Goal: Transaction & Acquisition: Purchase product/service

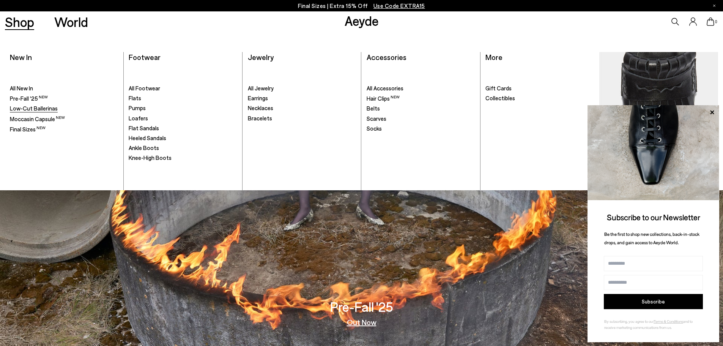
click at [33, 107] on span "Low-Cut Ballerinas" at bounding box center [34, 108] width 48 height 7
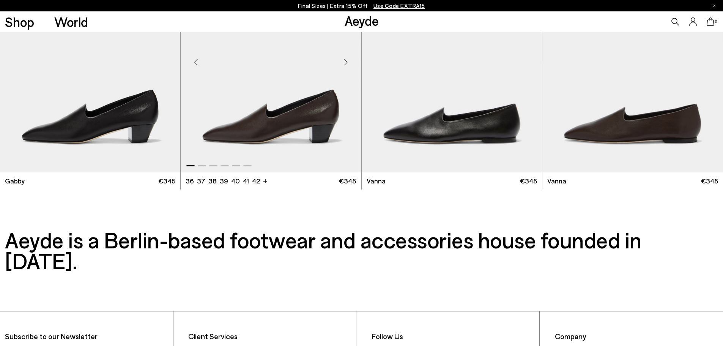
scroll to position [1188, 0]
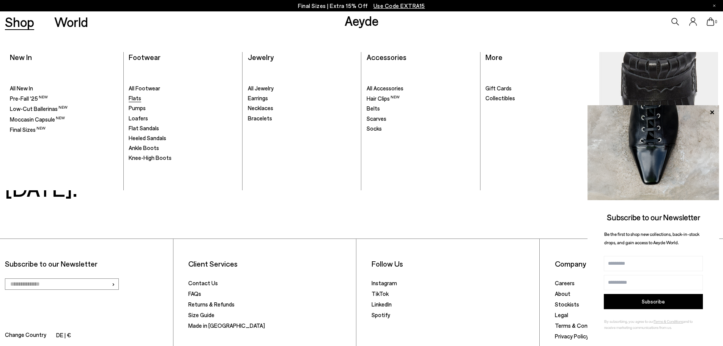
click at [142, 100] on link "Flats" at bounding box center [183, 98] width 108 height 8
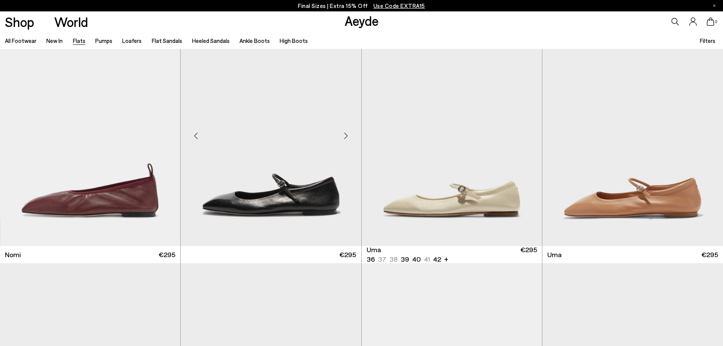
scroll to position [518, 0]
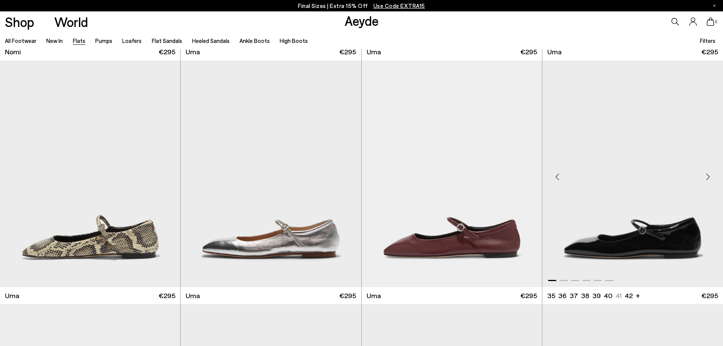
scroll to position [721, 0]
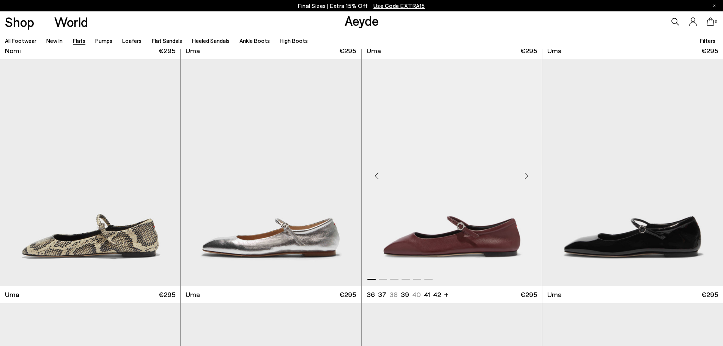
click at [503, 210] on img "1 / 6" at bounding box center [451, 172] width 180 height 226
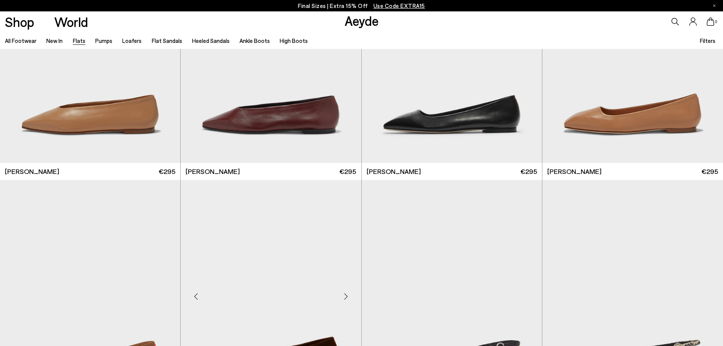
scroll to position [3186, 0]
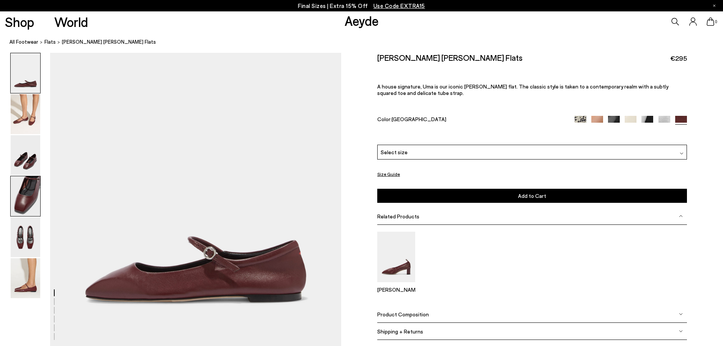
click at [20, 195] on img at bounding box center [26, 196] width 30 height 40
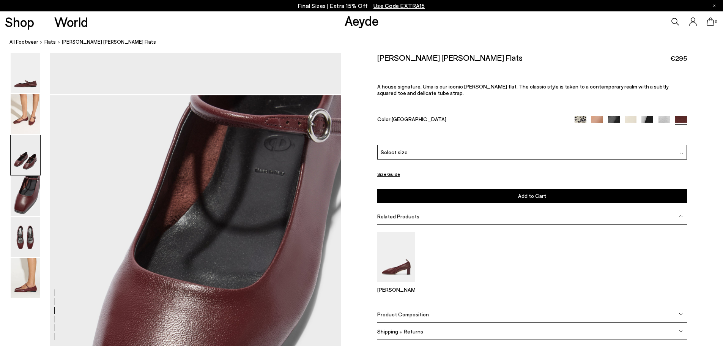
scroll to position [1072, 0]
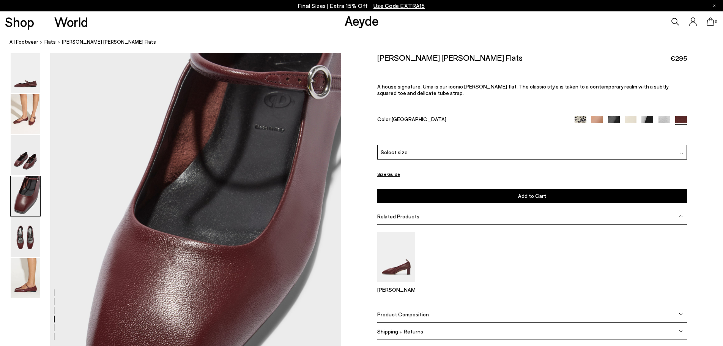
click at [443, 156] on div "Select size" at bounding box center [531, 152] width 309 height 15
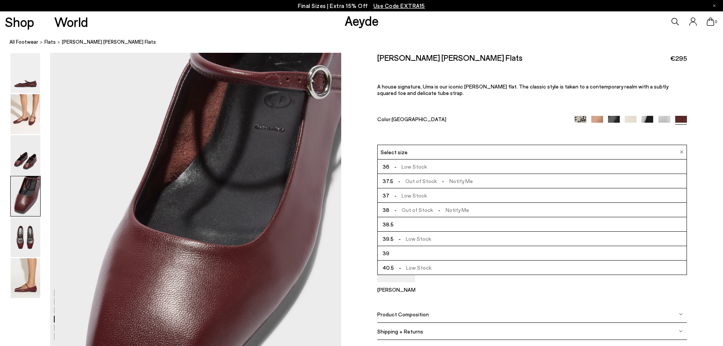
click at [453, 134] on div "Uma Mary-Jane Flats €295 A house signature, Uma is our iconic Mary-Jane flat. T…" at bounding box center [531, 99] width 309 height 92
